Goal: Check status: Check status

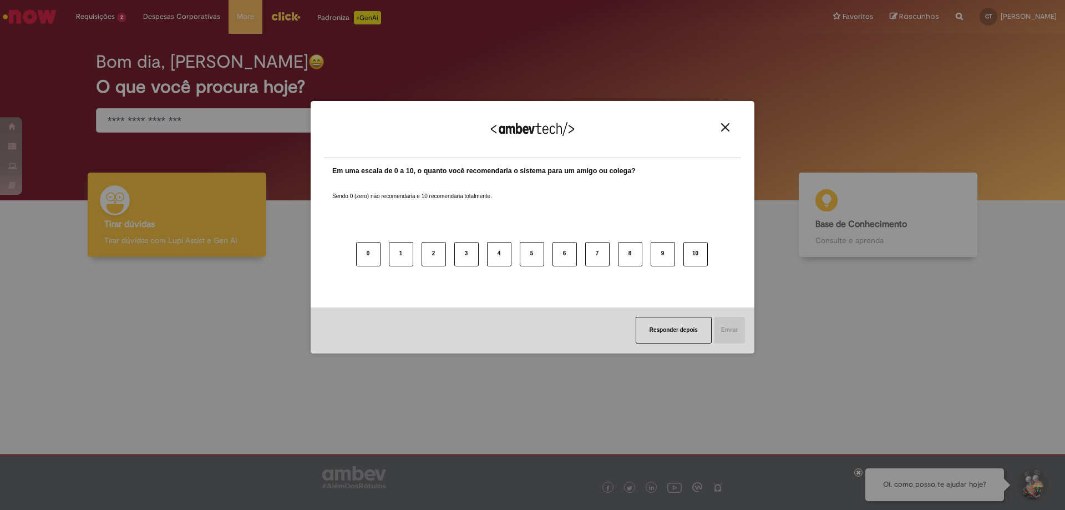
click at [724, 133] on div "Agradecemos seu feedback!" at bounding box center [532, 135] width 417 height 43
click at [726, 132] on button "Close" at bounding box center [725, 127] width 15 height 9
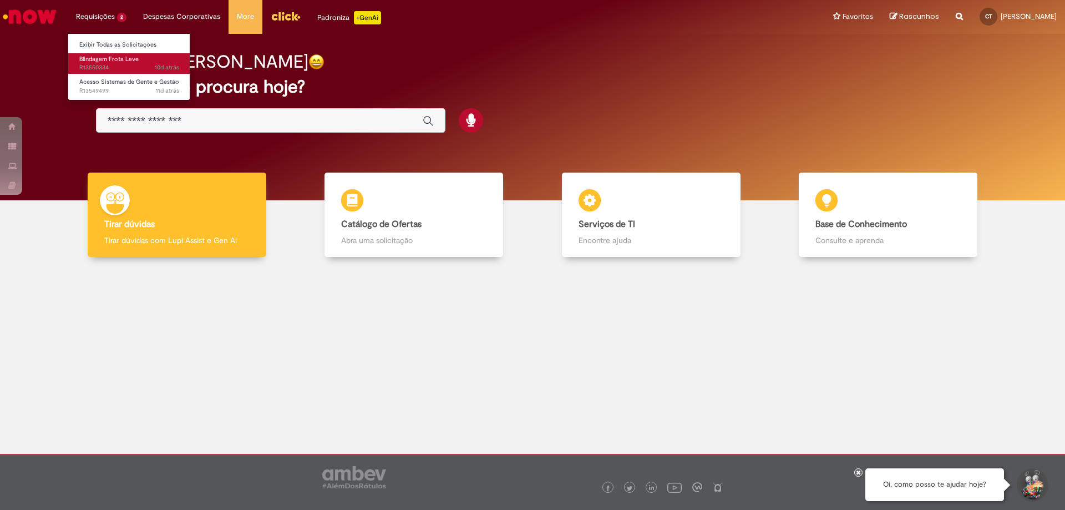
click at [104, 58] on span "Blindagem Frota Leve" at bounding box center [108, 59] width 59 height 8
click at [92, 40] on link "Exibir Todas as Solicitações" at bounding box center [129, 45] width 122 height 12
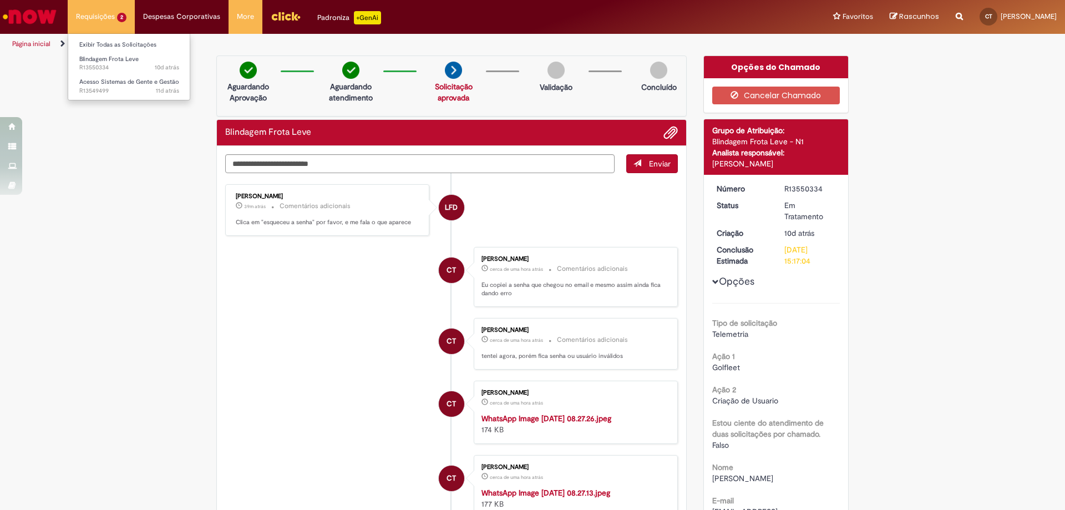
click at [100, 18] on li "Requisições 2 Exibir Todas as Solicitações Blindagem Frota Leve 10d atrás 10 di…" at bounding box center [101, 16] width 67 height 33
click at [101, 39] on li "Exibir Todas as Solicitações" at bounding box center [129, 44] width 122 height 14
click at [103, 47] on link "Exibir Todas as Solicitações" at bounding box center [129, 45] width 122 height 12
click at [103, 40] on link "Exibir Todas as Solicitações" at bounding box center [129, 45] width 122 height 12
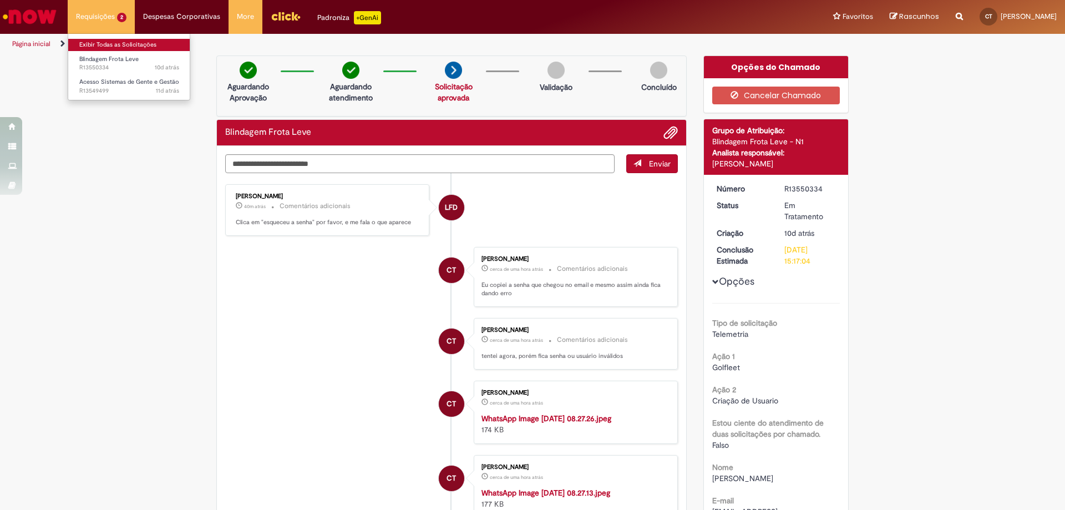
click at [108, 42] on link "Exibir Todas as Solicitações" at bounding box center [129, 45] width 122 height 12
click at [116, 48] on link "Formulário de Atendimento" at bounding box center [115, 43] width 82 height 9
click at [47, 43] on link "Página inicial" at bounding box center [31, 43] width 38 height 9
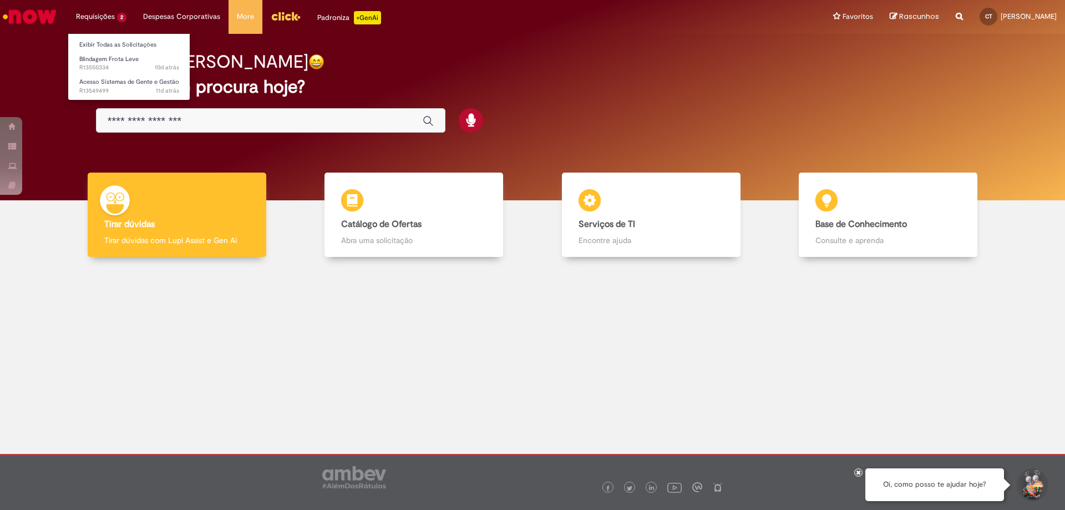
click at [113, 38] on li "Exibir Todas as Solicitações" at bounding box center [129, 44] width 122 height 14
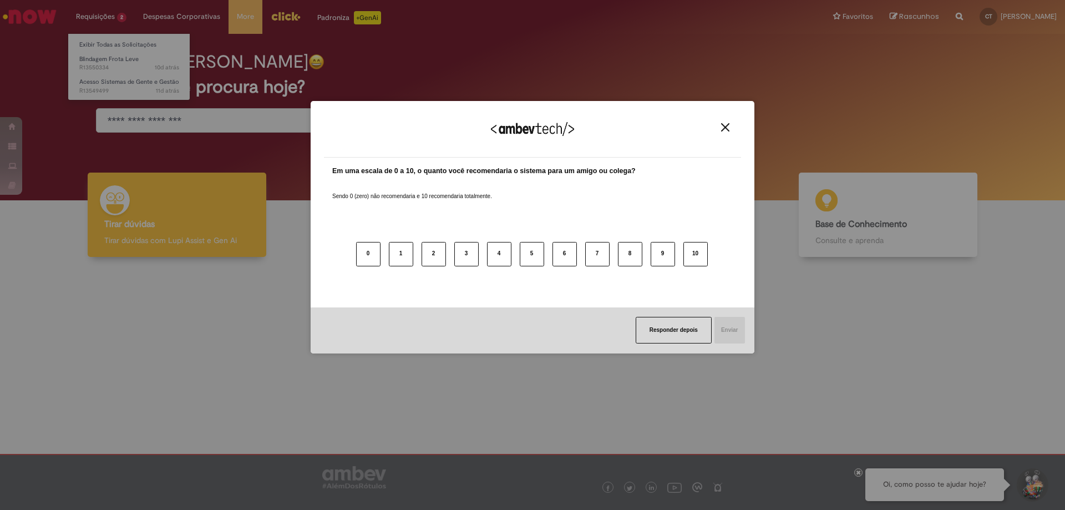
click at [114, 43] on div "Agradecemos seu feedback! Em uma escala de 0 a 10, o quanto você recomendaria o…" at bounding box center [532, 255] width 1065 height 510
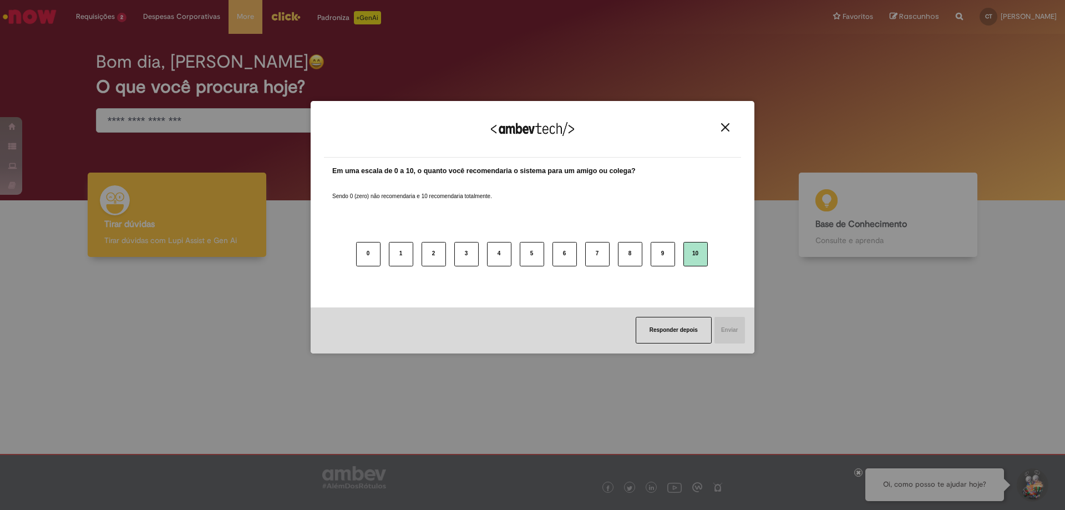
click at [683, 256] on button "10" at bounding box center [695, 254] width 24 height 24
click at [687, 257] on button "10" at bounding box center [695, 254] width 24 height 24
click at [730, 319] on button "Enviar" at bounding box center [729, 330] width 32 height 27
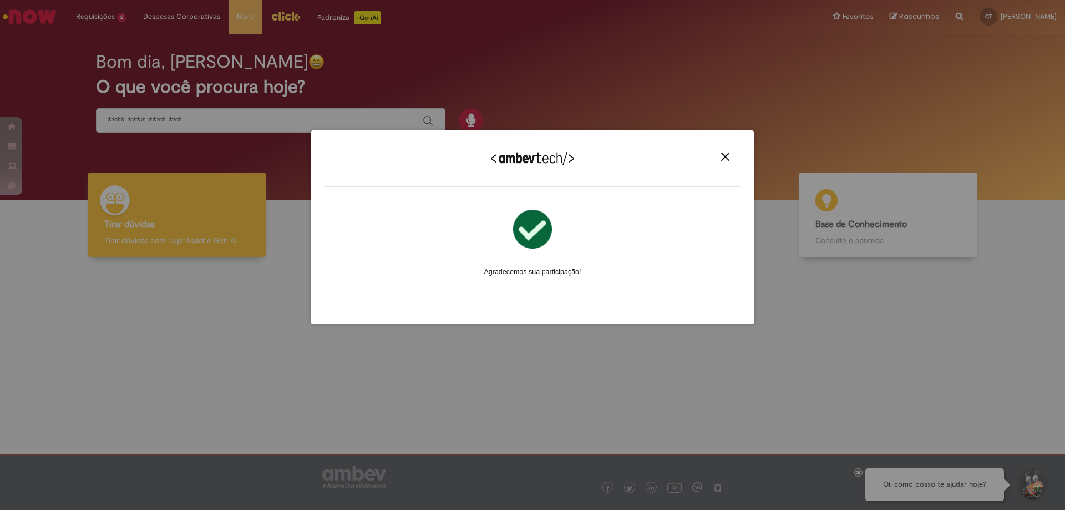
drag, startPoint x: 724, startPoint y: 142, endPoint x: 724, endPoint y: 154, distance: 11.7
click at [724, 147] on div "Agradecemos seu feedback! Em uma escala de 0 a 10, o quanto você recomendaria o…" at bounding box center [533, 226] width 444 height 193
click at [724, 154] on img "Close" at bounding box center [725, 157] width 8 height 8
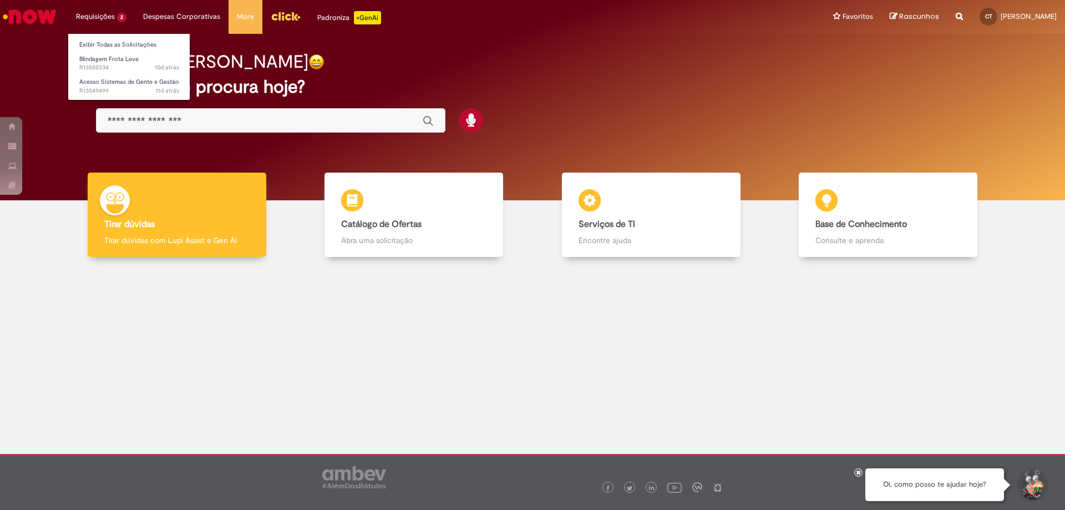
click at [115, 34] on ul "Exibir Todas as Solicitações Blindagem Frota Leve 10d atrás 10 dias atrás R1355…" at bounding box center [129, 66] width 123 height 67
click at [117, 37] on li "Exibir Todas as Solicitações" at bounding box center [129, 44] width 122 height 14
click at [120, 45] on link "Exibir Todas as Solicitações" at bounding box center [129, 45] width 122 height 12
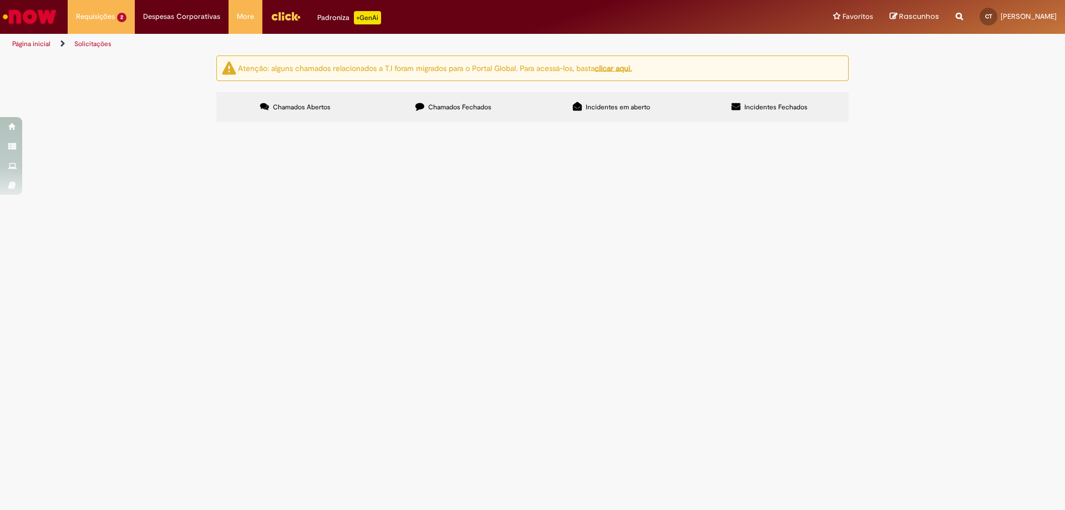
click at [0, 0] on span "Solicitação de acesso e criação de usuário." at bounding box center [0, 0] width 0 height 0
click at [414, 100] on label "Chamados Fechados" at bounding box center [453, 107] width 158 height 30
click at [616, 113] on label "Incidentes em aberto" at bounding box center [611, 107] width 158 height 30
click at [794, 114] on label "Incidentes Fechados" at bounding box center [770, 107] width 158 height 30
click at [441, 113] on label "Chamados Fechados" at bounding box center [453, 107] width 158 height 30
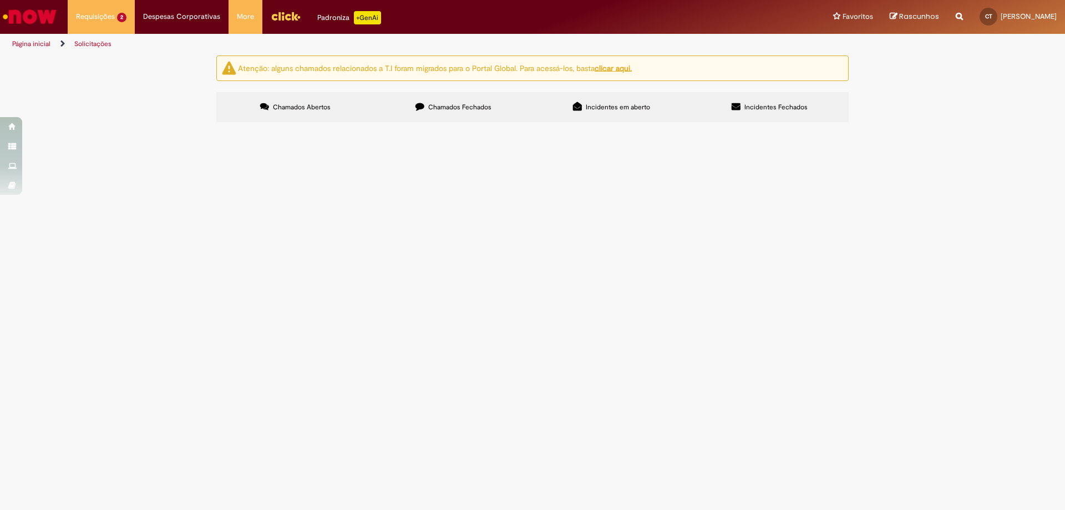
click at [0, 0] on td "Solicitação de acesso ne criação de usuário." at bounding box center [0, 0] width 0 height 0
click at [0, 0] on span "Solicitação de acesso ne criação de usuário." at bounding box center [0, 0] width 0 height 0
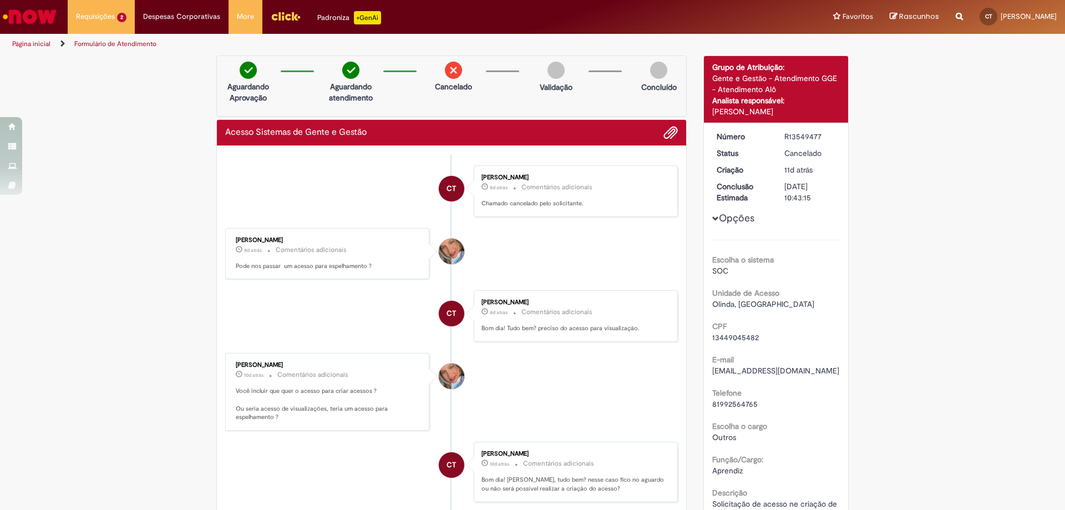
click at [26, 24] on img "Ir para a Homepage" at bounding box center [29, 17] width 57 height 22
